Goal: Task Accomplishment & Management: Complete application form

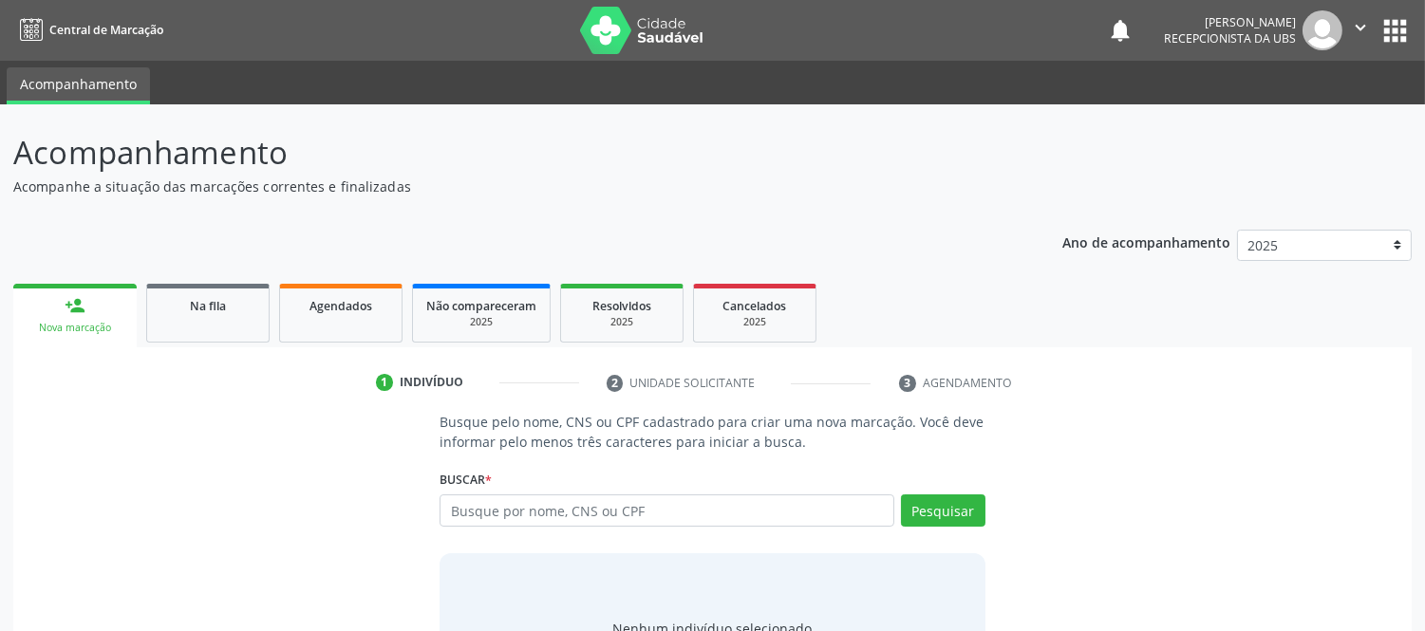
drag, startPoint x: 884, startPoint y: 62, endPoint x: 873, endPoint y: 87, distance: 27.7
click at [873, 84] on ul "Acompanhamento" at bounding box center [712, 83] width 1425 height 44
click at [873, 87] on ul "Acompanhamento" at bounding box center [712, 83] width 1425 height 44
click at [764, 509] on input "text" at bounding box center [667, 511] width 454 height 32
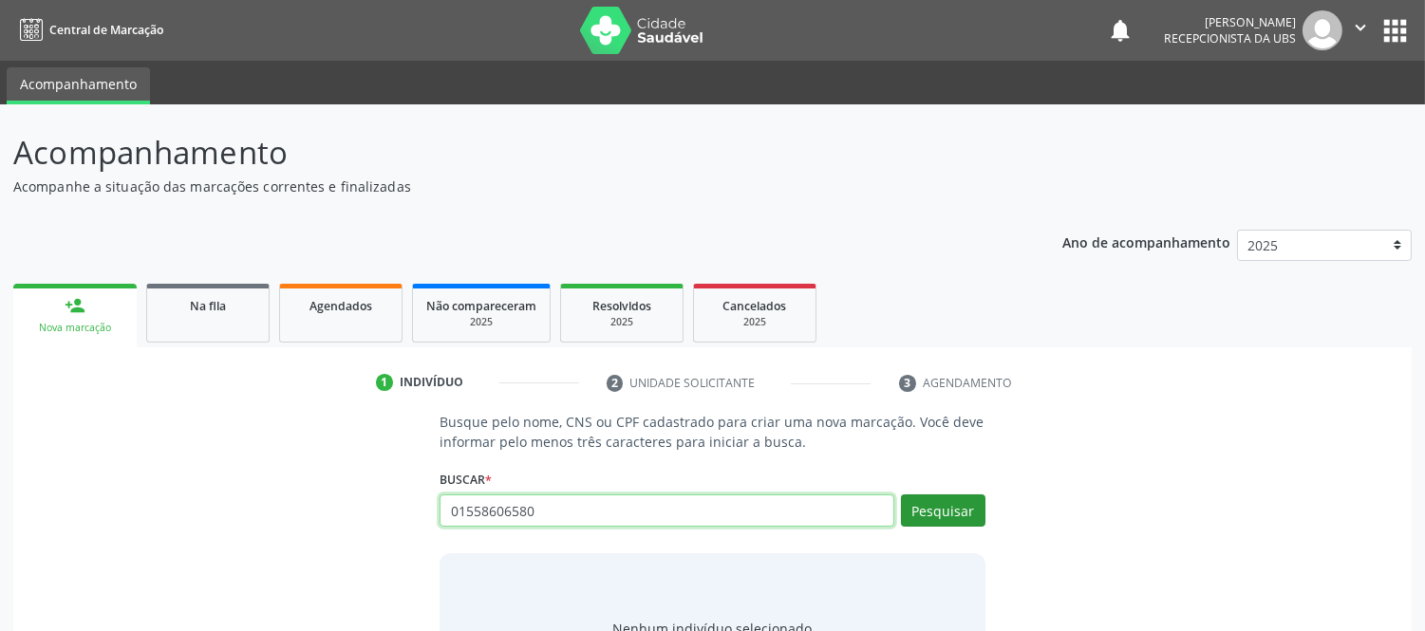
type input "01558606580"
click at [959, 514] on button "Pesquisar" at bounding box center [943, 511] width 84 height 32
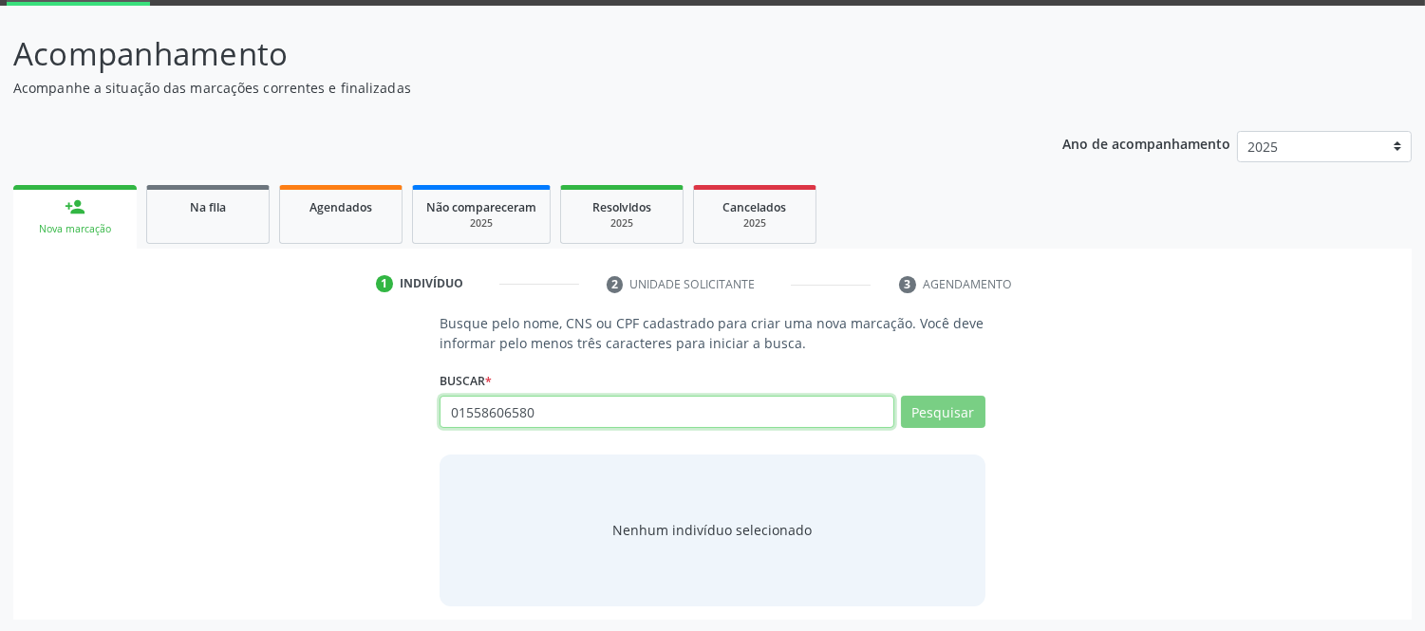
click at [575, 399] on input "01558606580" at bounding box center [667, 412] width 454 height 32
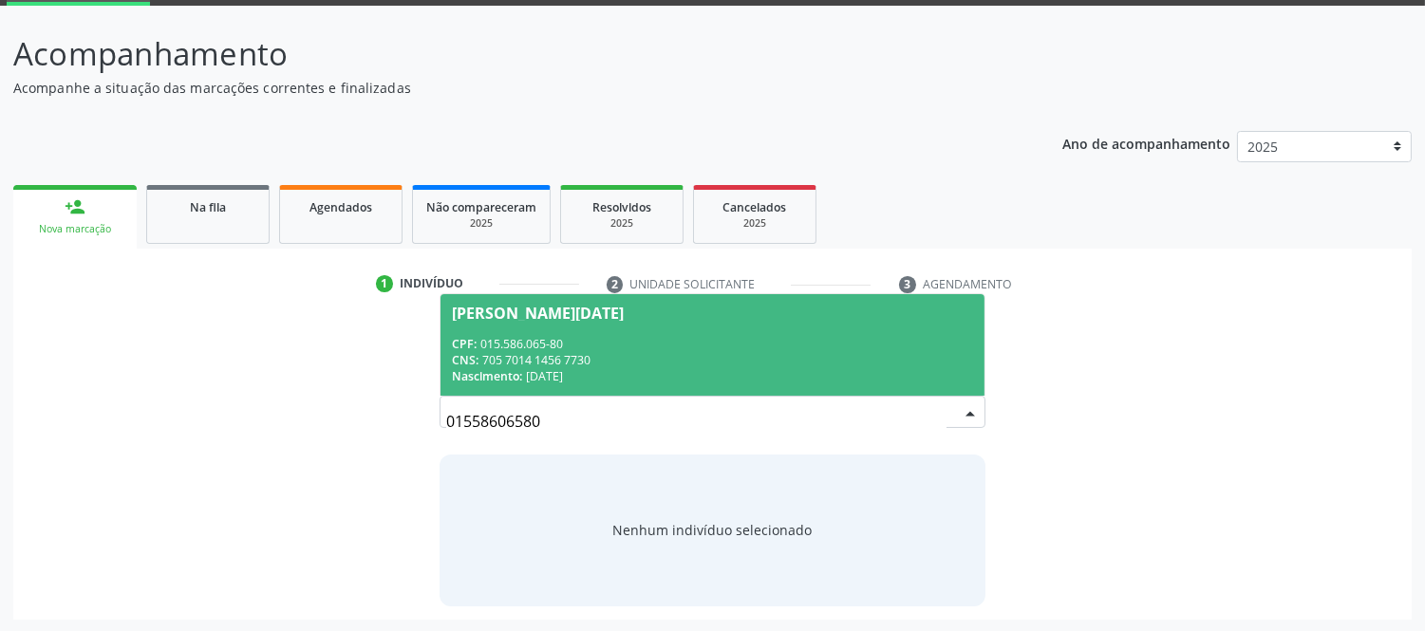
click at [542, 343] on div "CPF: 015.586.065-80" at bounding box center [712, 344] width 520 height 16
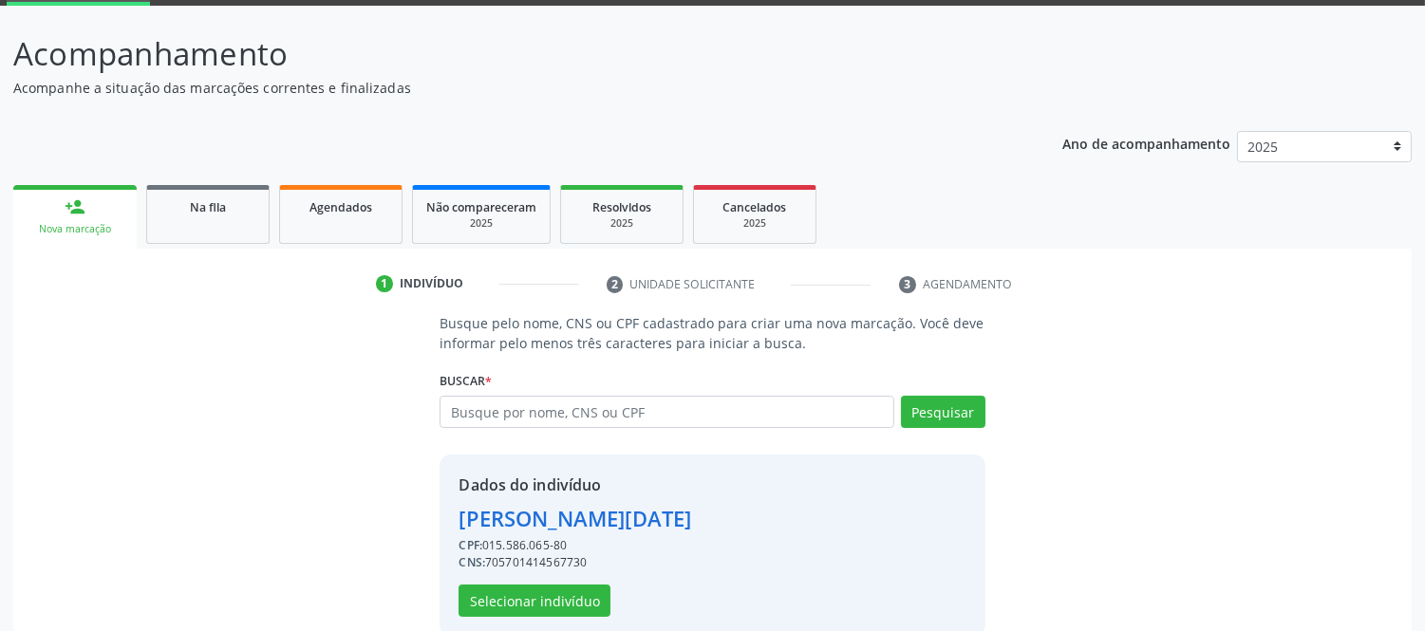
scroll to position [128, 0]
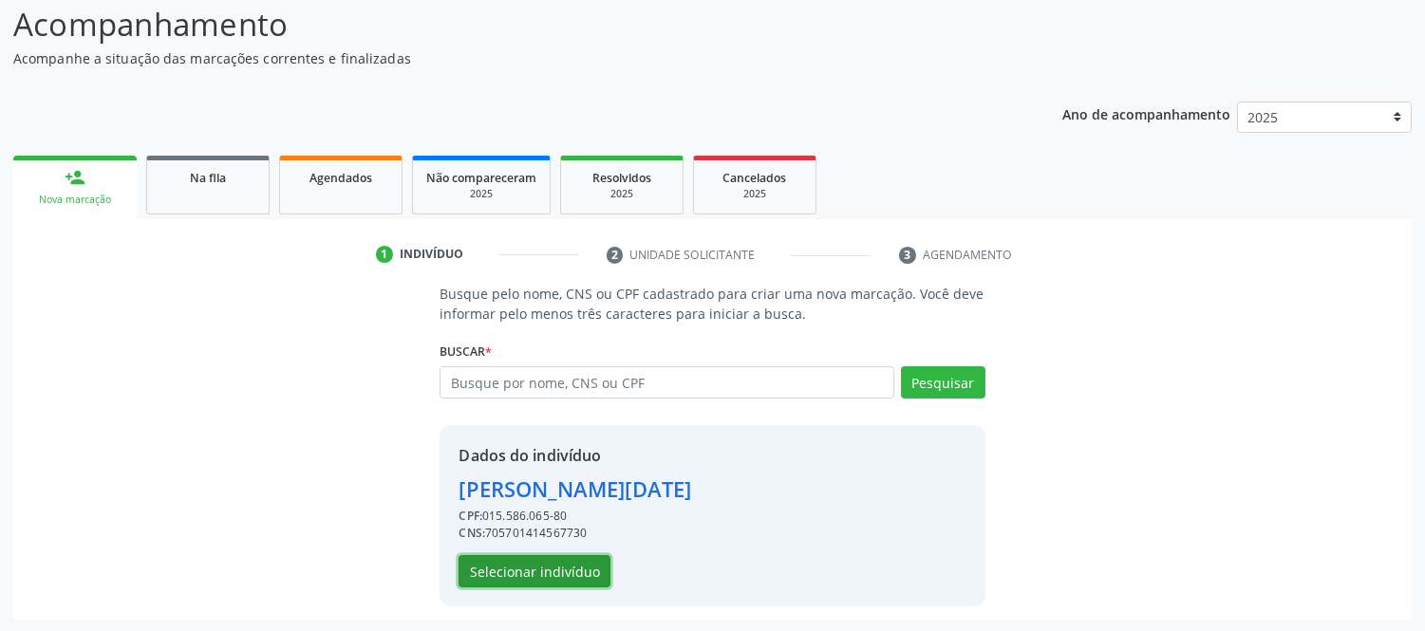
click at [553, 564] on button "Selecionar indivíduo" at bounding box center [535, 571] width 152 height 32
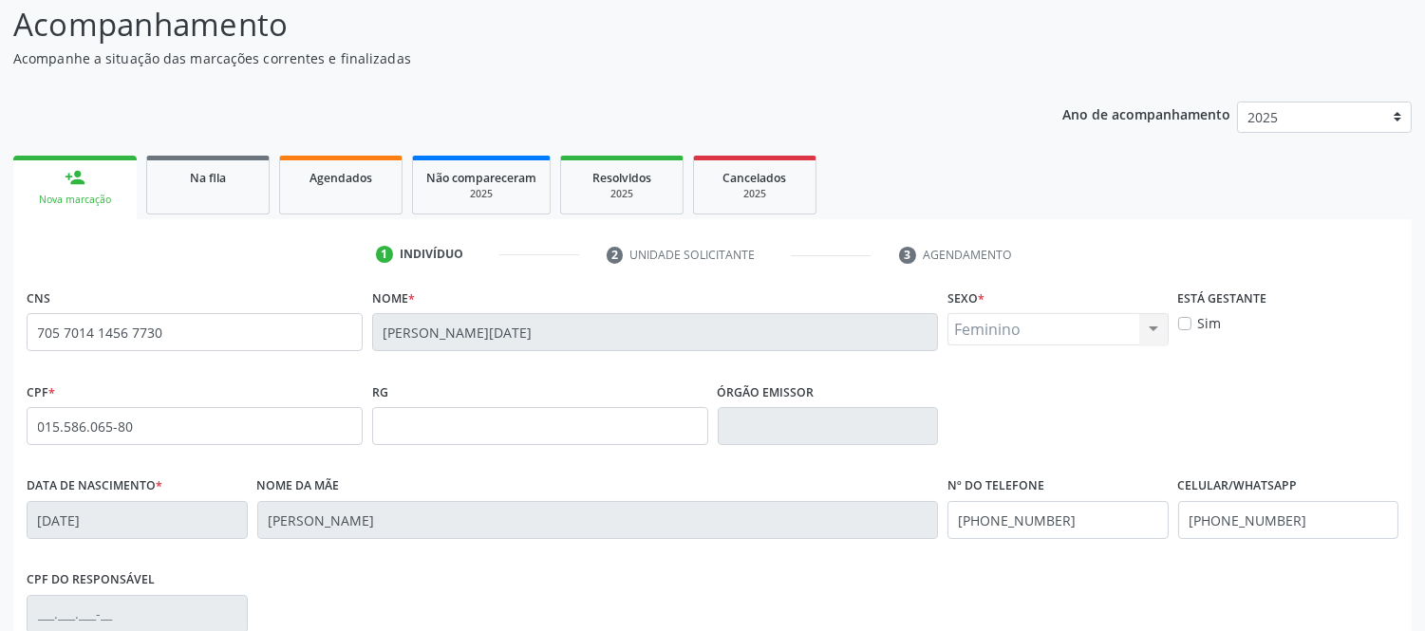
scroll to position [234, 0]
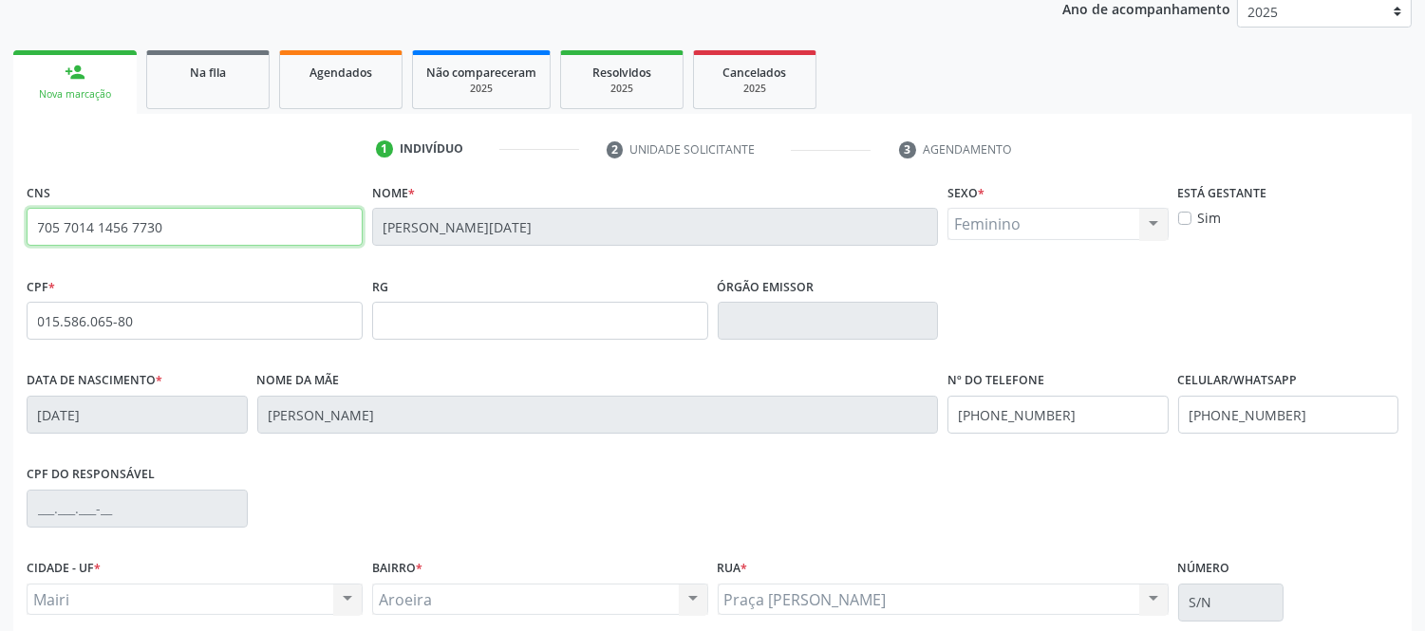
click at [144, 228] on input "705 7014 1456 7730" at bounding box center [195, 227] width 336 height 38
click at [222, 46] on ul "person_add Nova marcação Na fila Agendados Não compareceram 2025 Resolvidos 202…" at bounding box center [712, 80] width 1399 height 68
click at [210, 65] on span "Na fila" at bounding box center [208, 73] width 36 height 16
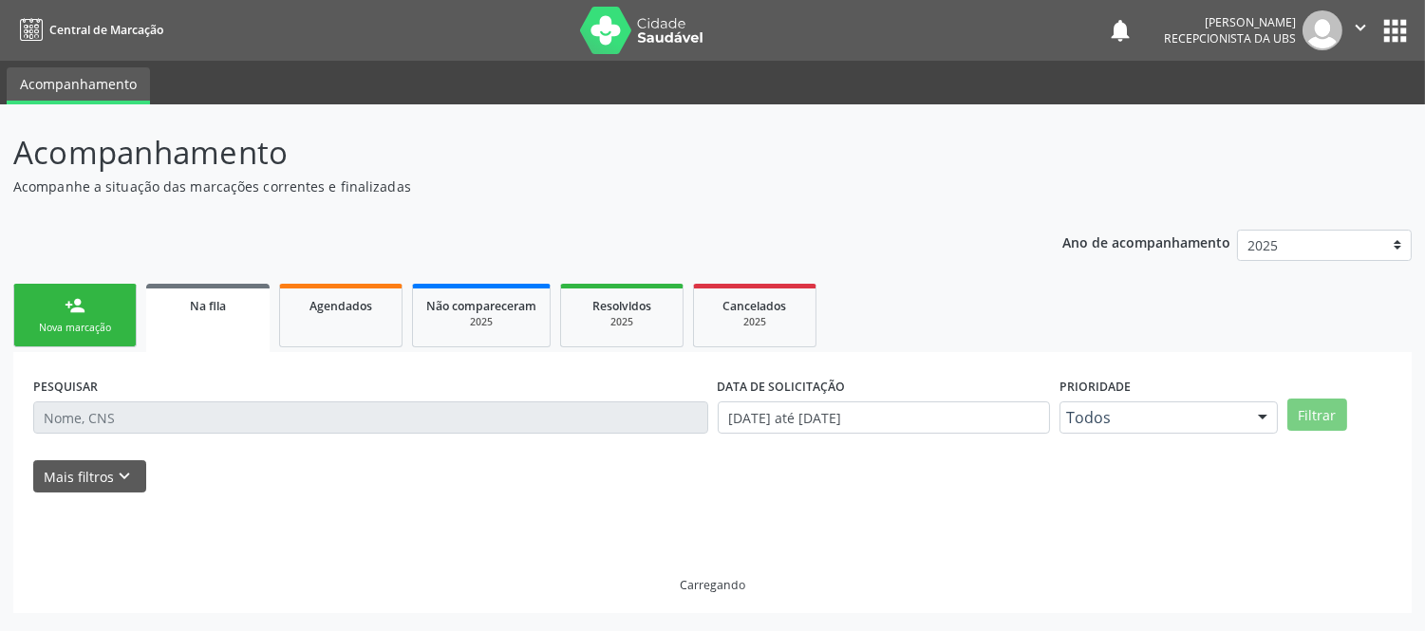
scroll to position [0, 0]
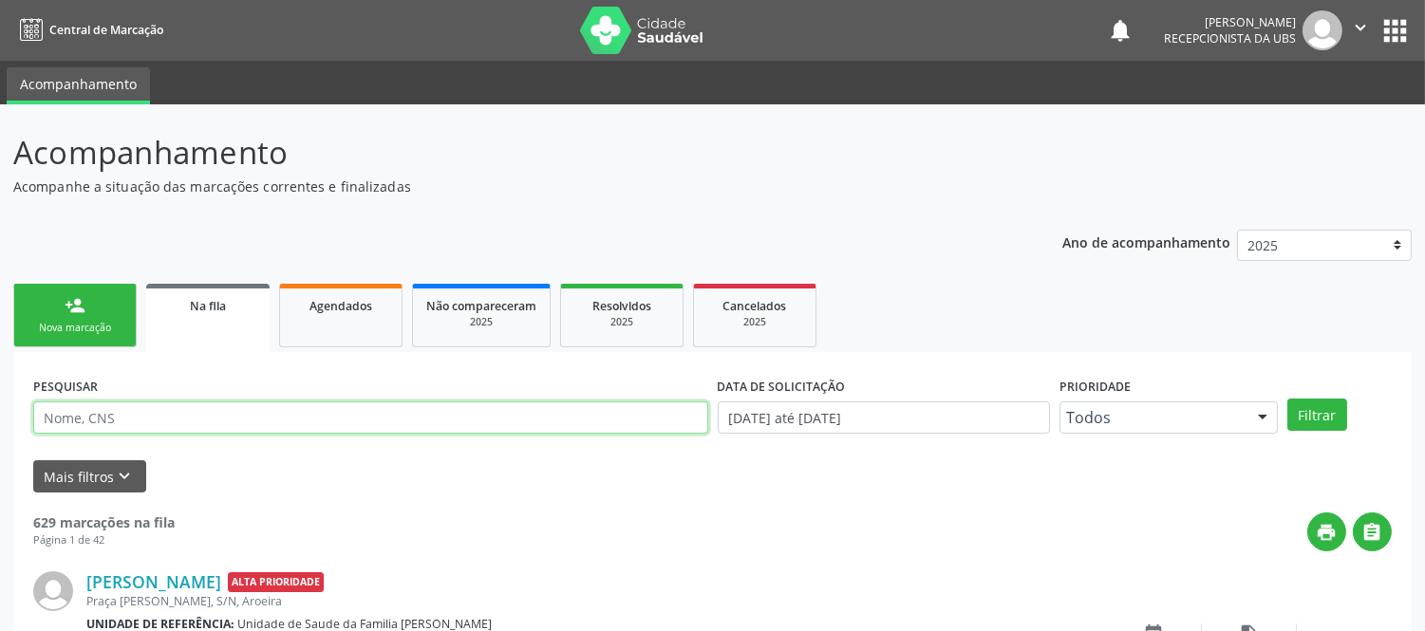
click at [164, 414] on input "text" at bounding box center [370, 418] width 675 height 32
paste input "705 7014 1456 7730"
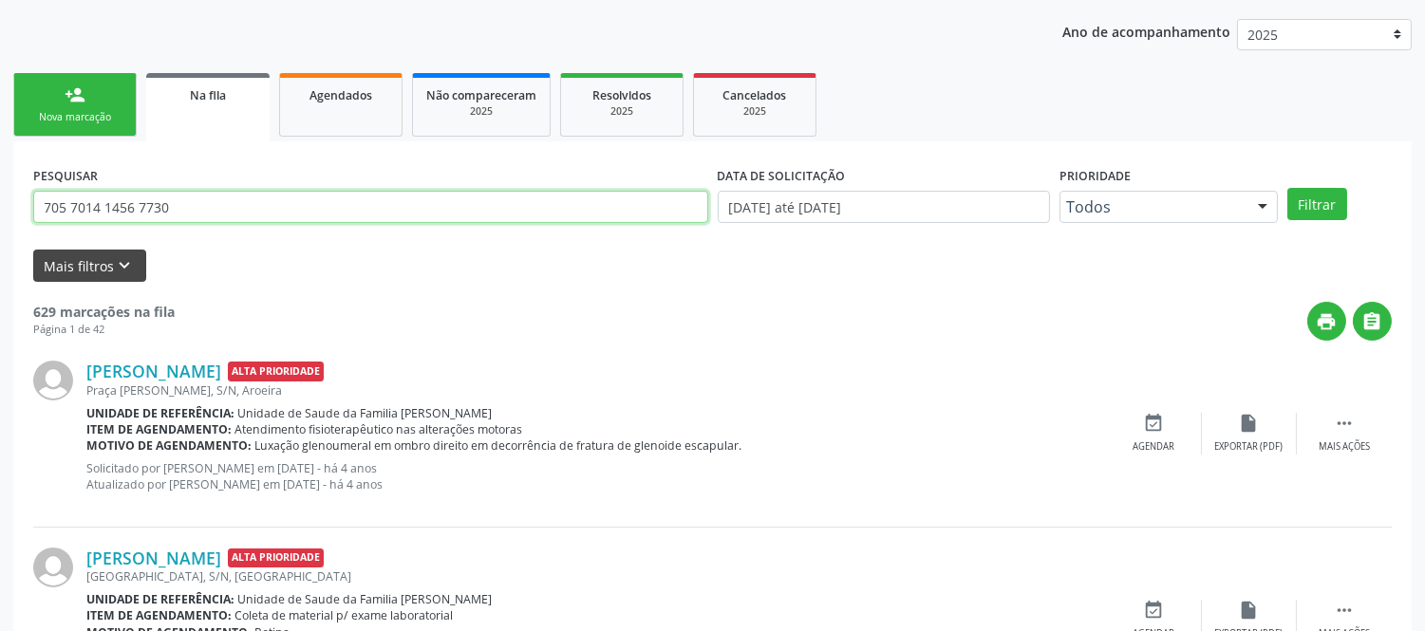
type input "705 7014 1456 7730"
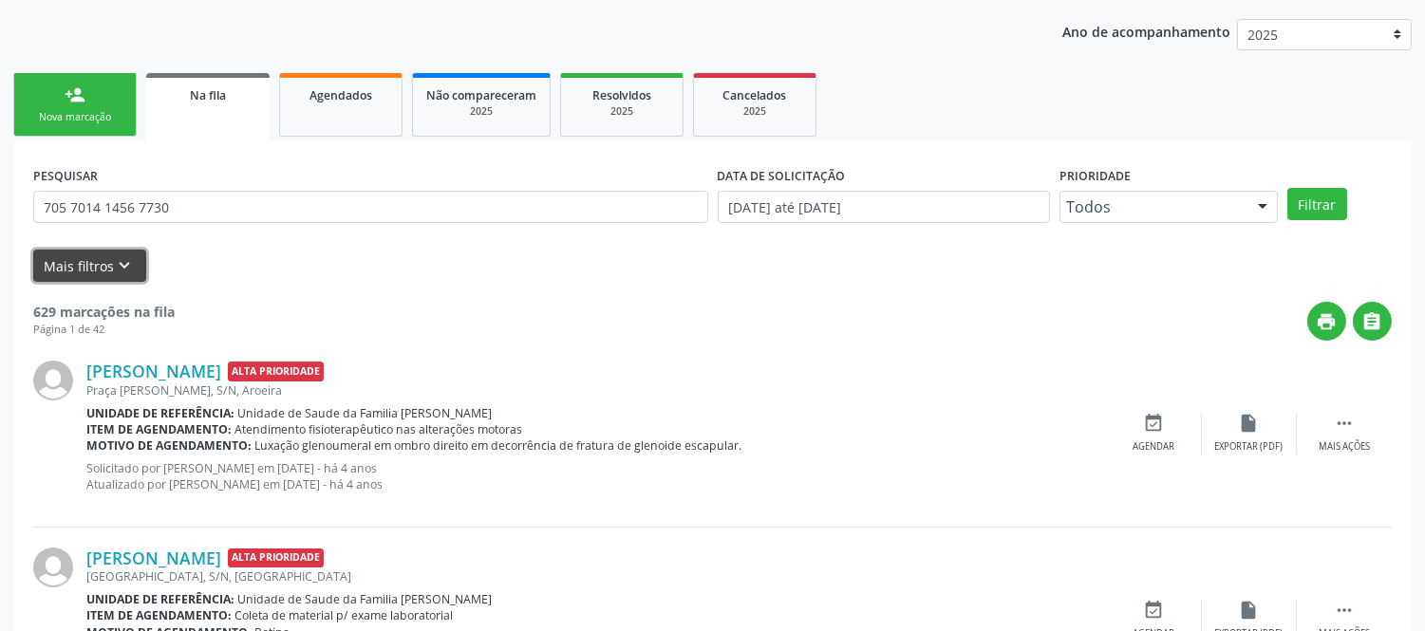
click at [89, 259] on button "Mais filtros keyboard_arrow_down" at bounding box center [89, 266] width 113 height 33
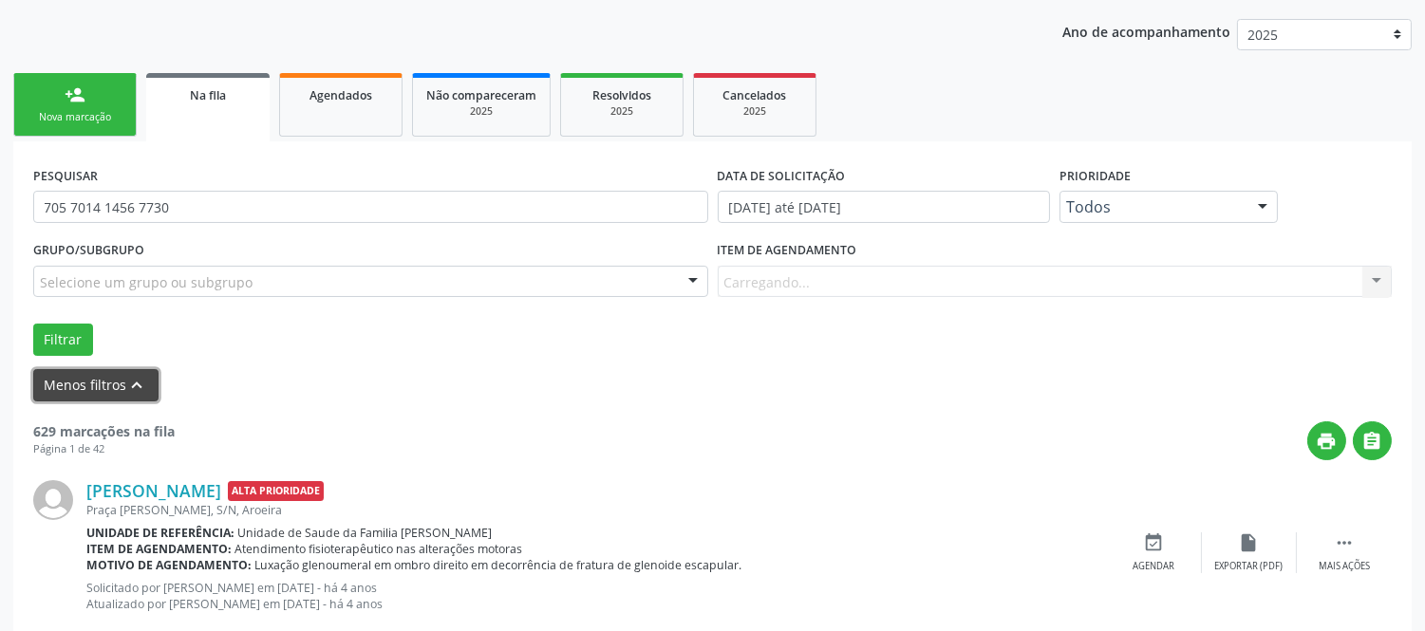
click at [109, 385] on button "Menos filtros keyboard_arrow_up" at bounding box center [95, 385] width 125 height 33
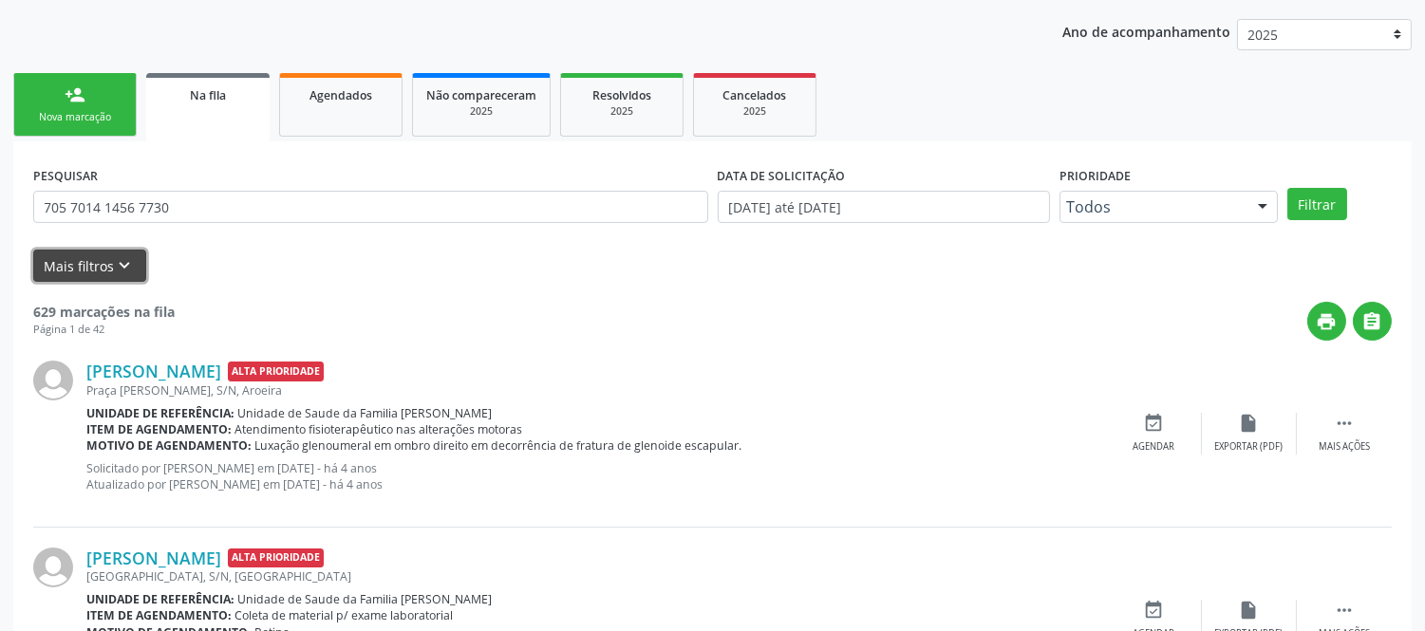
click at [125, 266] on icon "keyboard_arrow_down" at bounding box center [125, 265] width 21 height 21
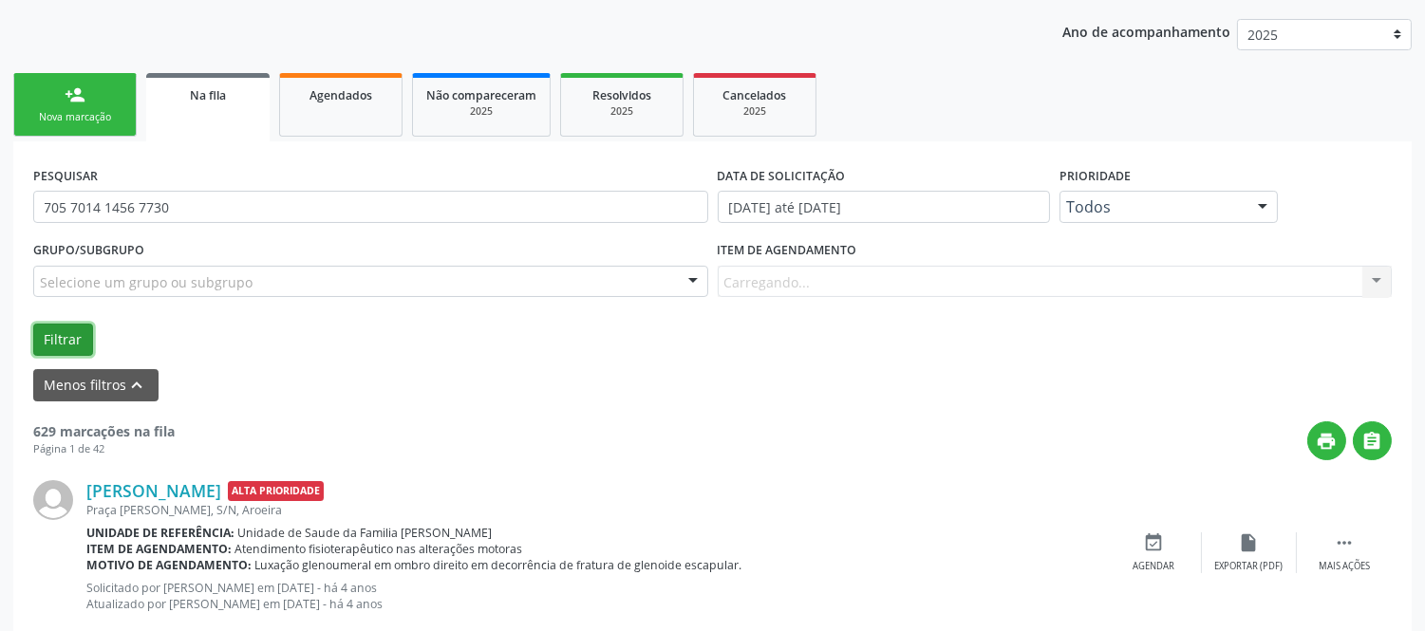
click at [74, 330] on button "Filtrar" at bounding box center [63, 340] width 60 height 32
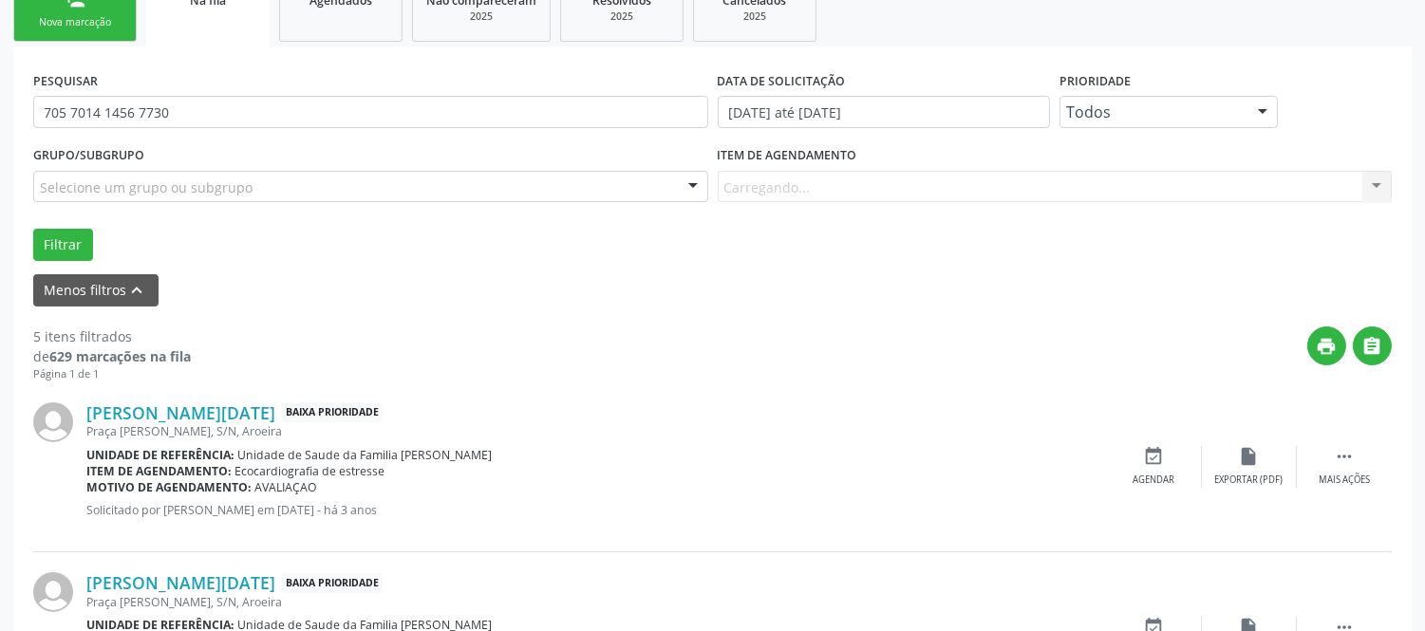
scroll to position [0, 0]
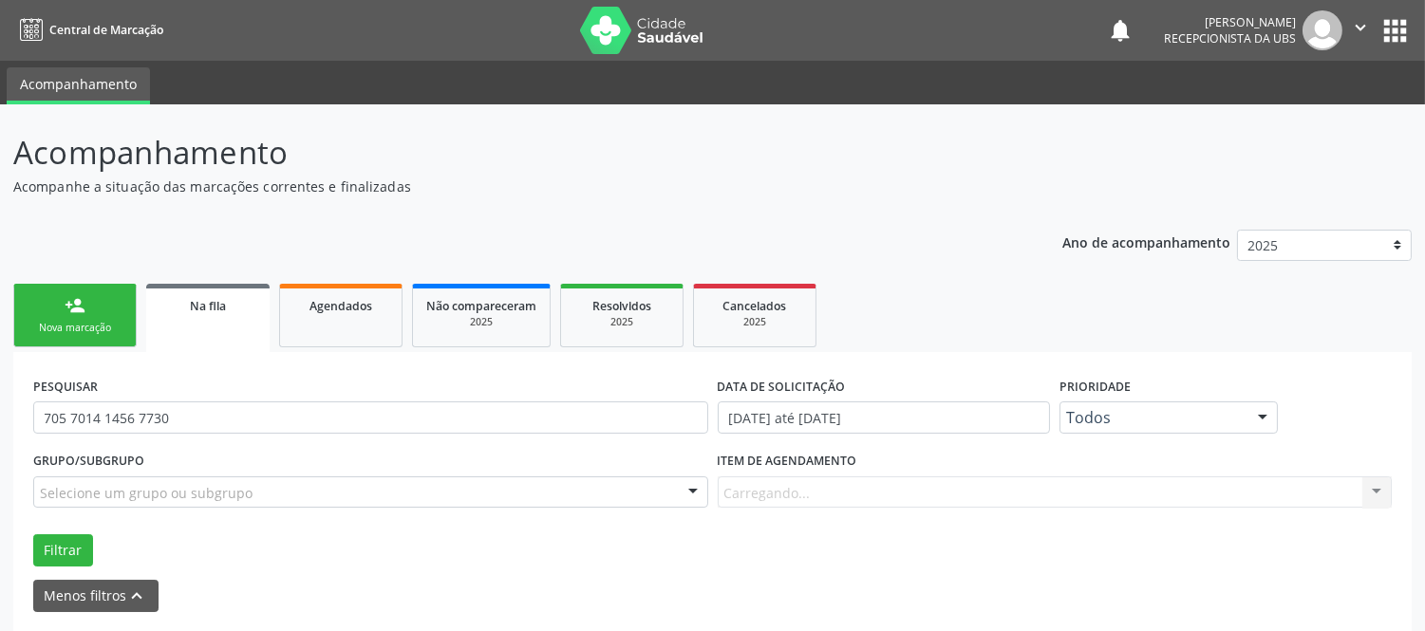
click at [109, 321] on div "Nova marcação" at bounding box center [75, 328] width 95 height 14
